Goal: Information Seeking & Learning: Find specific fact

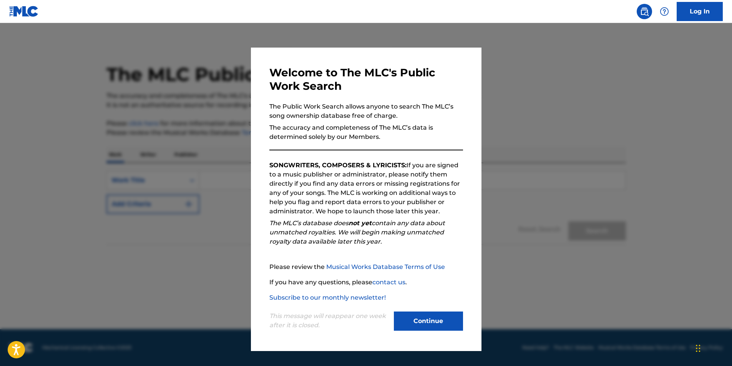
click at [434, 318] on button "Continue" at bounding box center [428, 321] width 69 height 19
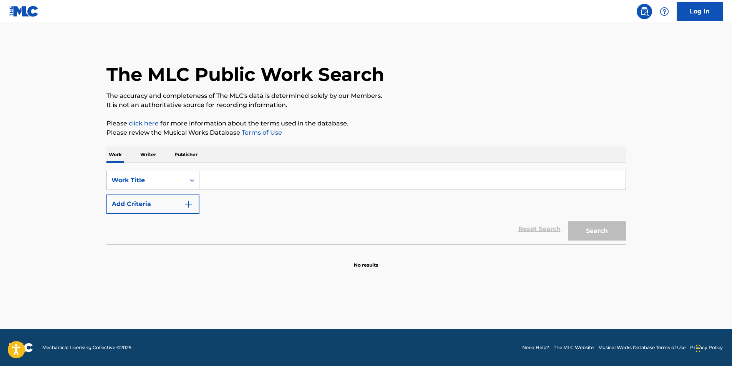
click at [263, 179] on input "Search Form" at bounding box center [412, 180] width 426 height 18
type input "菜"
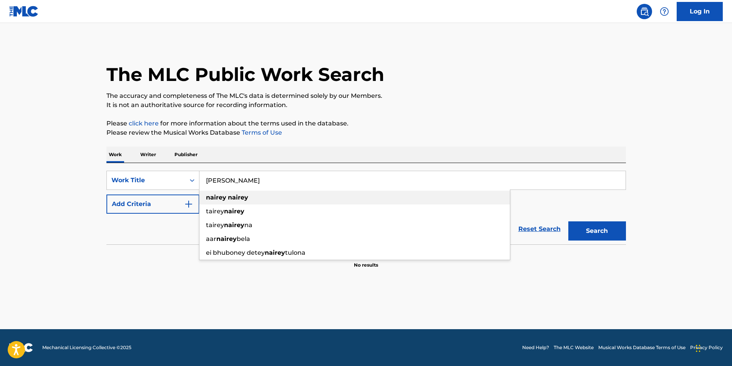
type input "[PERSON_NAME]"
click at [266, 198] on div "[PERSON_NAME]" at bounding box center [354, 198] width 310 height 14
click at [610, 230] on button "Search" at bounding box center [597, 231] width 58 height 19
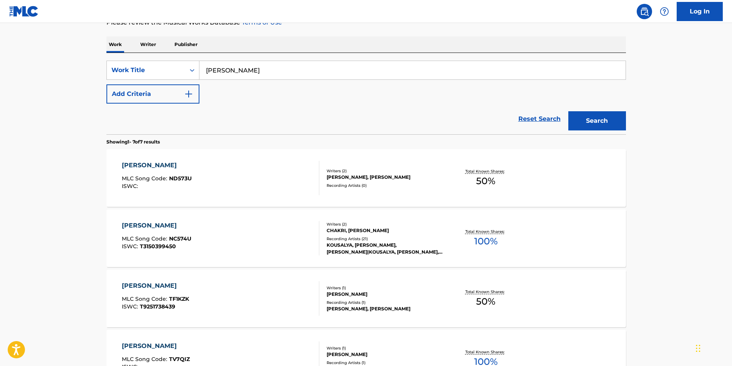
scroll to position [115, 0]
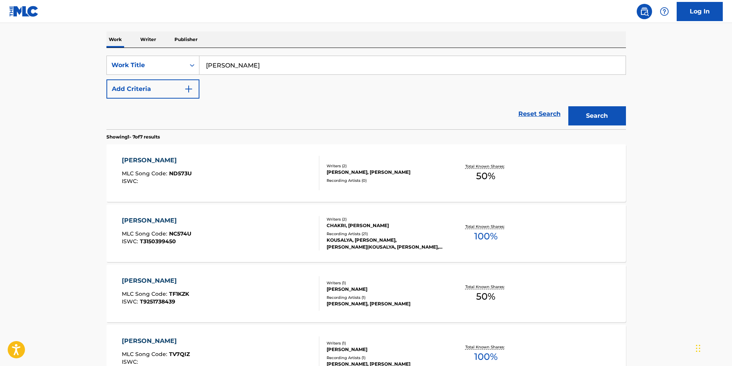
click at [473, 235] on div "Total Known Shares: 100 %" at bounding box center [485, 233] width 86 height 23
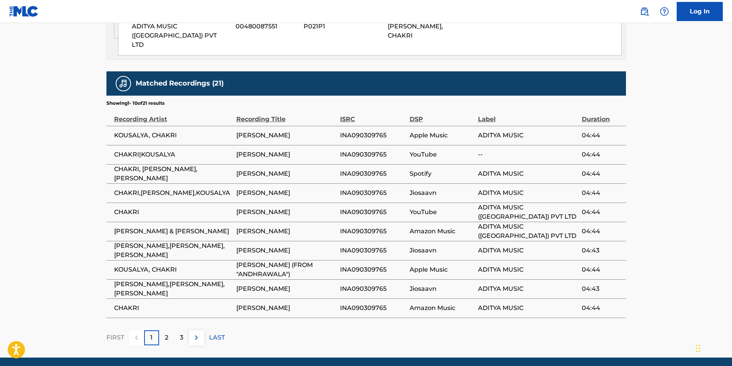
scroll to position [493, 0]
